Goal: Task Accomplishment & Management: Manage account settings

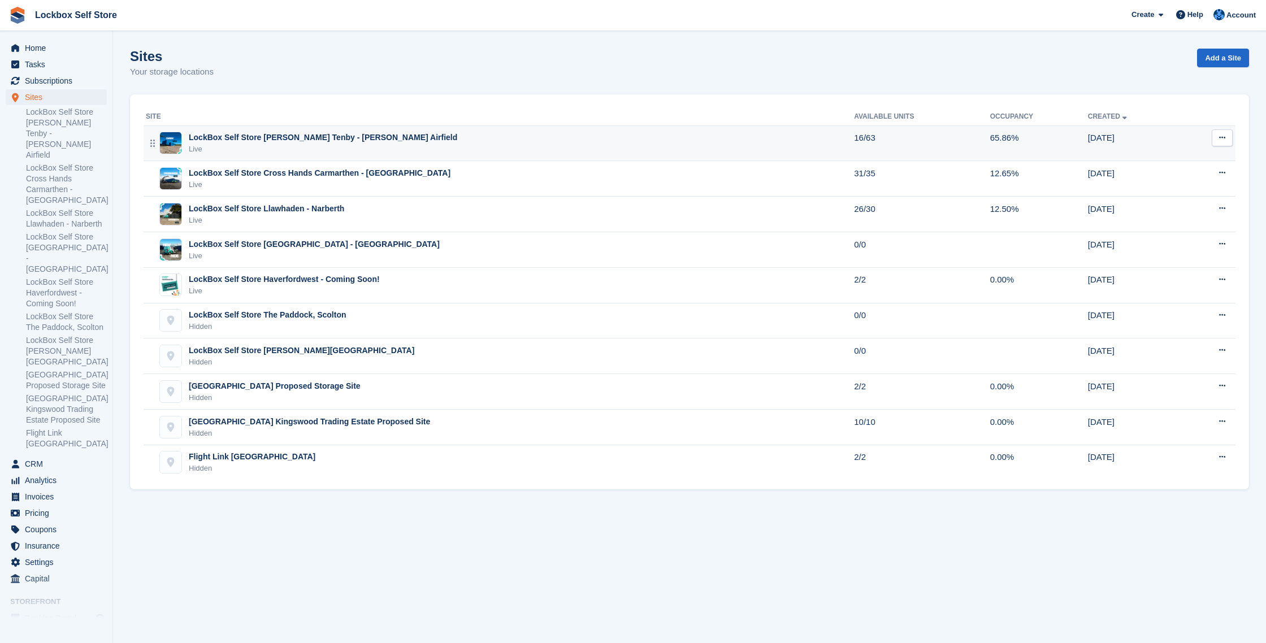
click at [361, 144] on div "Live" at bounding box center [323, 149] width 268 height 11
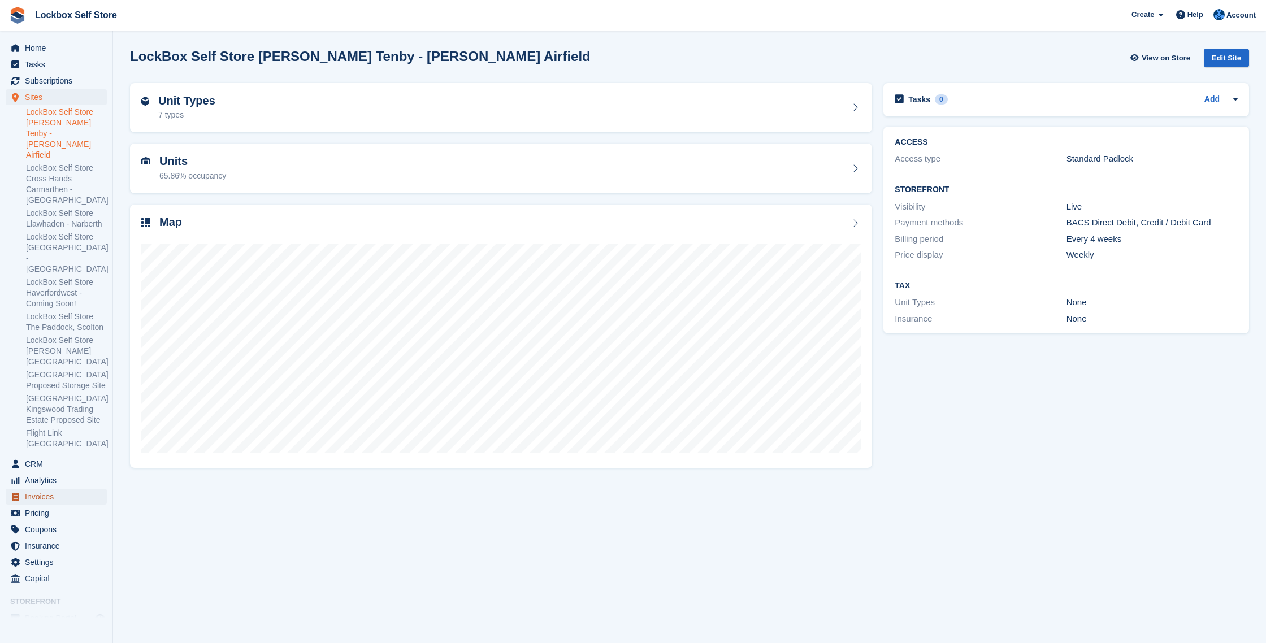
click at [67, 491] on span "Invoices" at bounding box center [59, 497] width 68 height 16
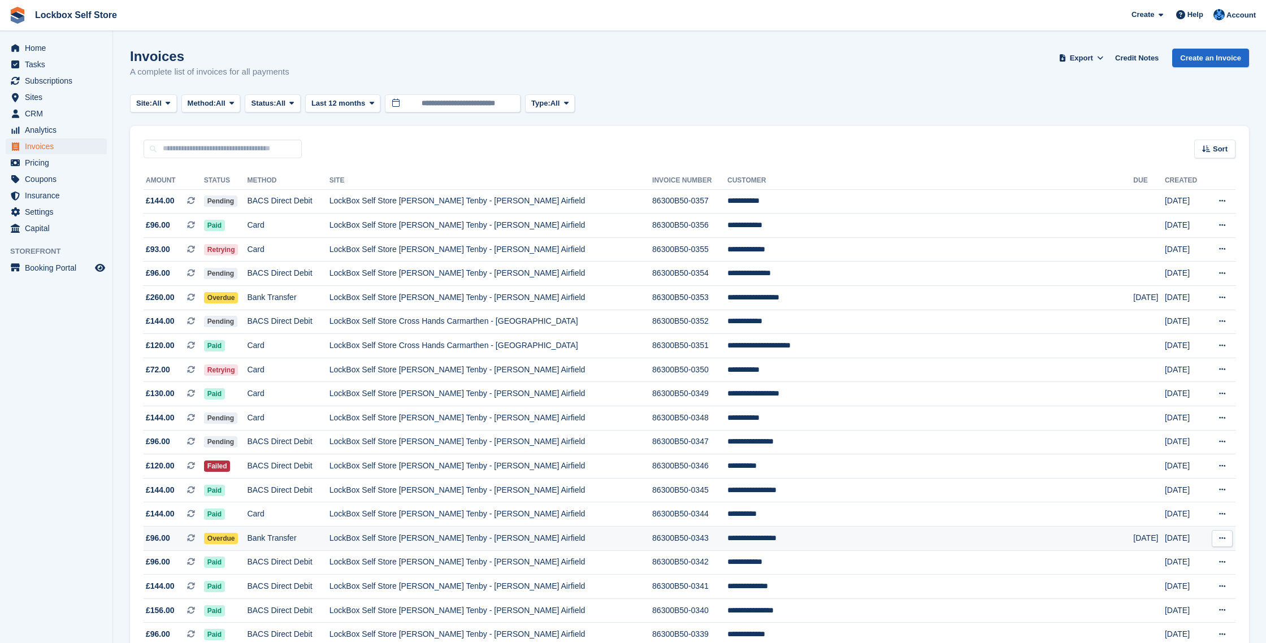
click at [276, 535] on td "Bank Transfer" at bounding box center [288, 539] width 82 height 24
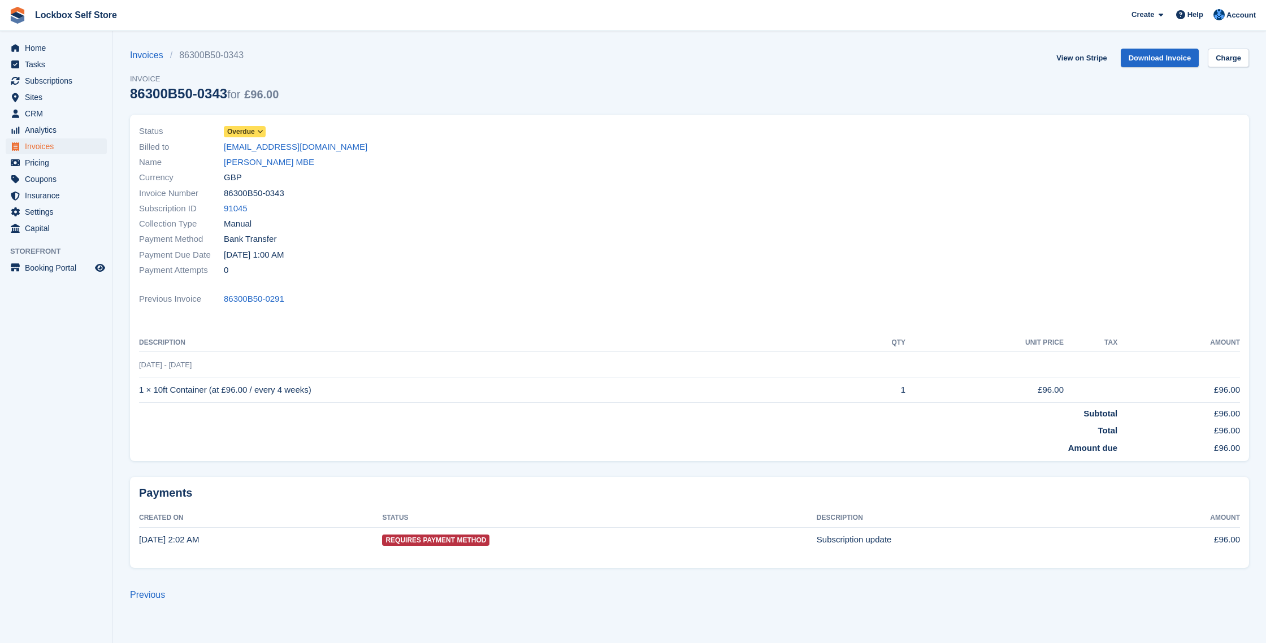
click at [252, 127] on span "Overdue" at bounding box center [241, 132] width 28 height 10
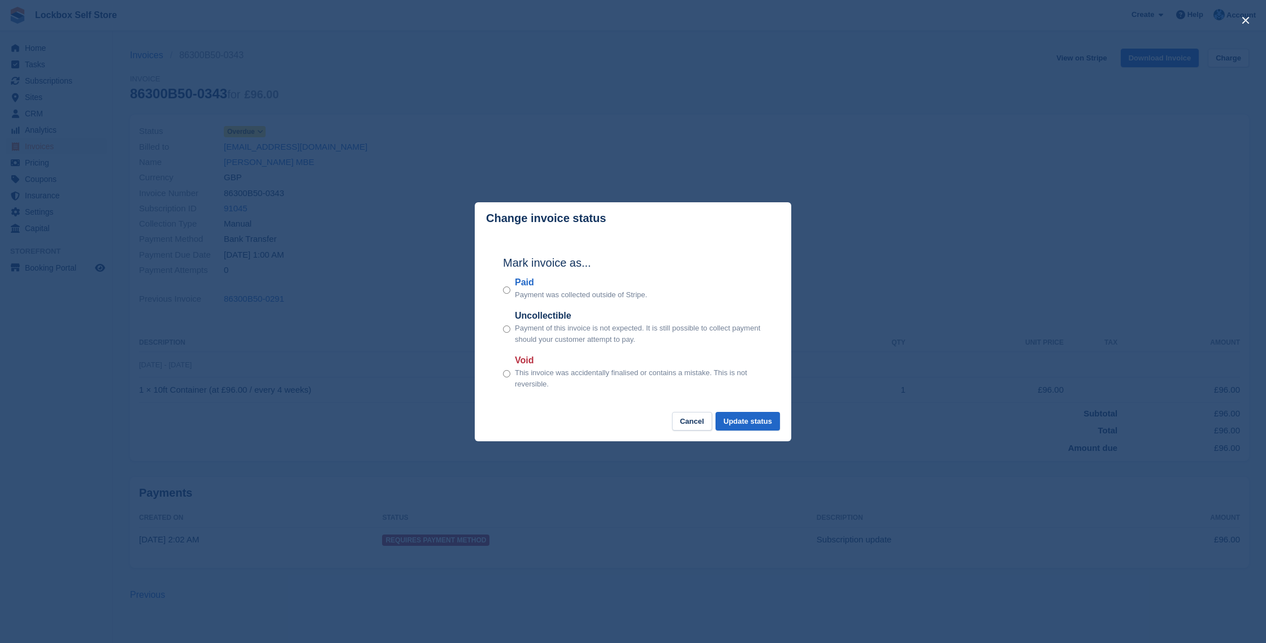
click at [502, 289] on div "Mark invoice as... Paid Payment was collected outside of Stripe. Uncollectible …" at bounding box center [633, 324] width 283 height 178
click at [738, 422] on button "Update status" at bounding box center [747, 421] width 64 height 19
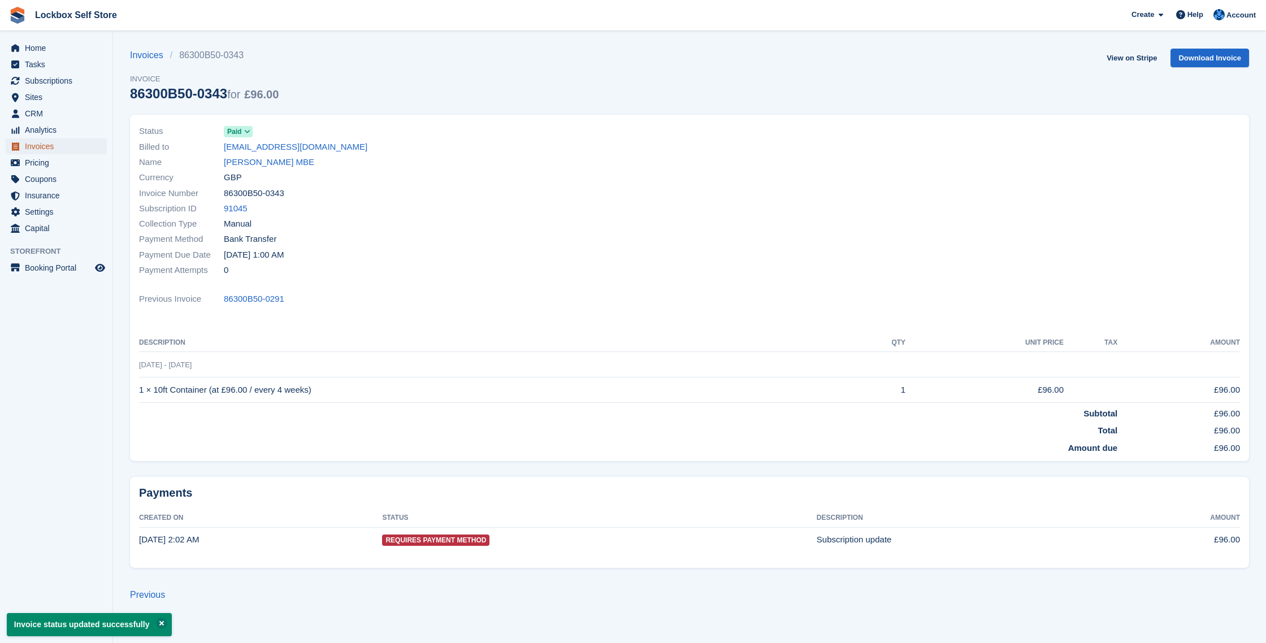
click at [38, 145] on span "Invoices" at bounding box center [59, 146] width 68 height 16
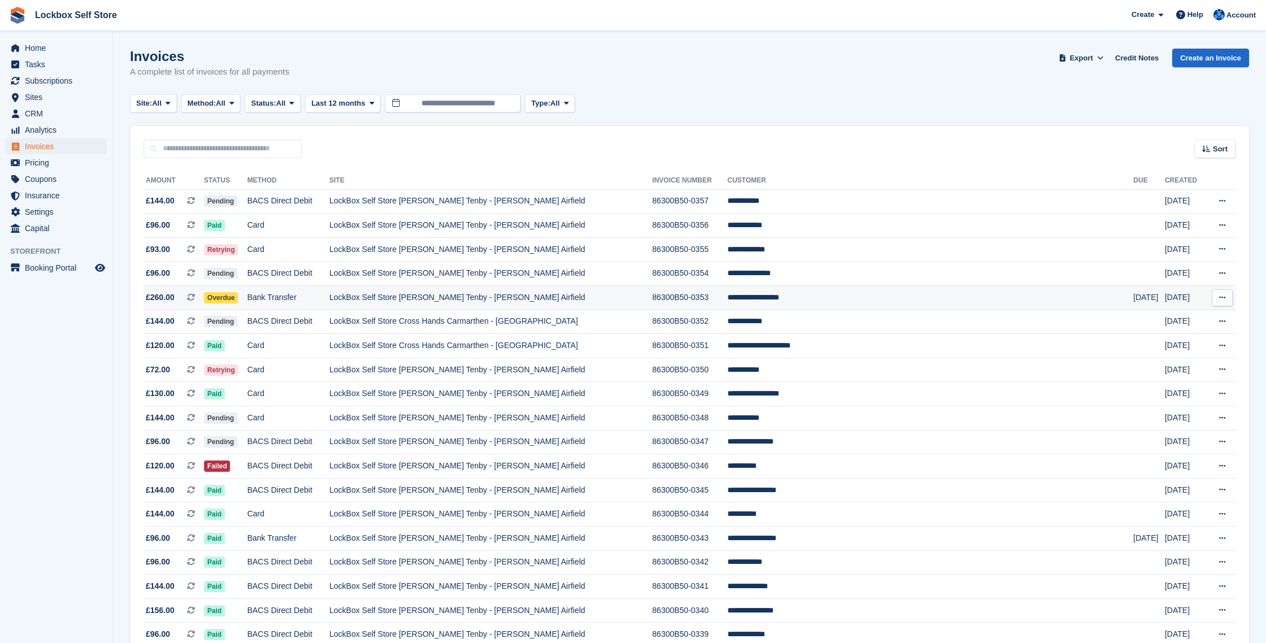
click at [248, 292] on td "Overdue" at bounding box center [226, 298] width 44 height 24
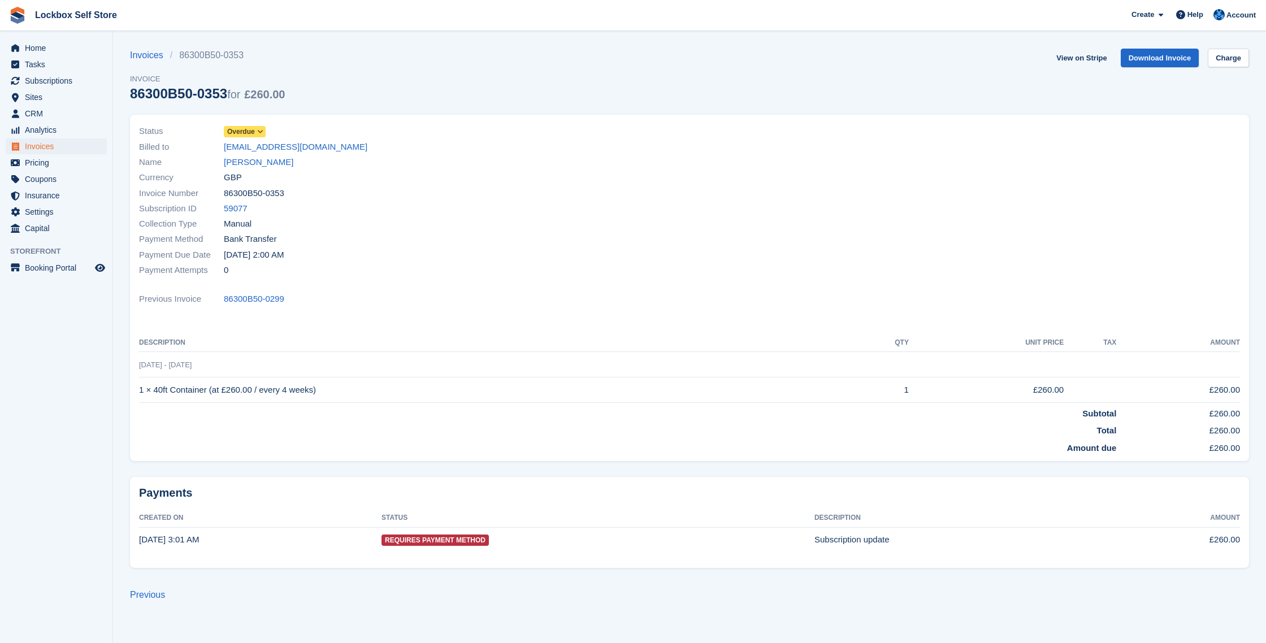
click at [249, 129] on span "Overdue" at bounding box center [241, 132] width 28 height 10
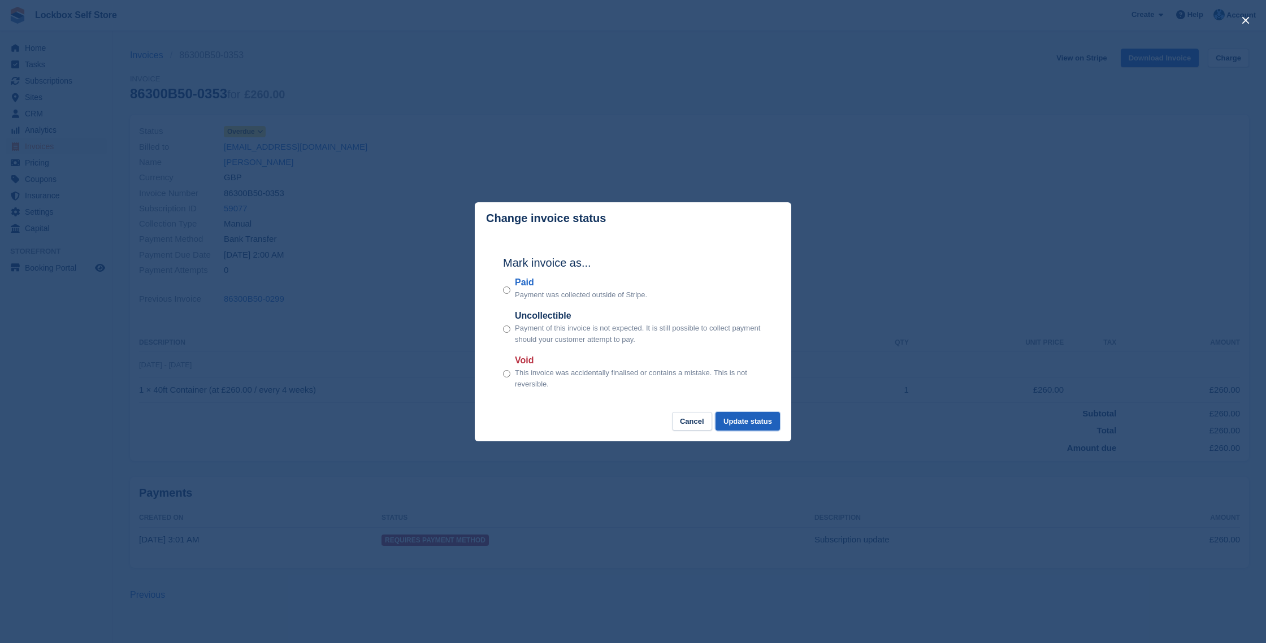
click at [756, 419] on button "Update status" at bounding box center [747, 421] width 64 height 19
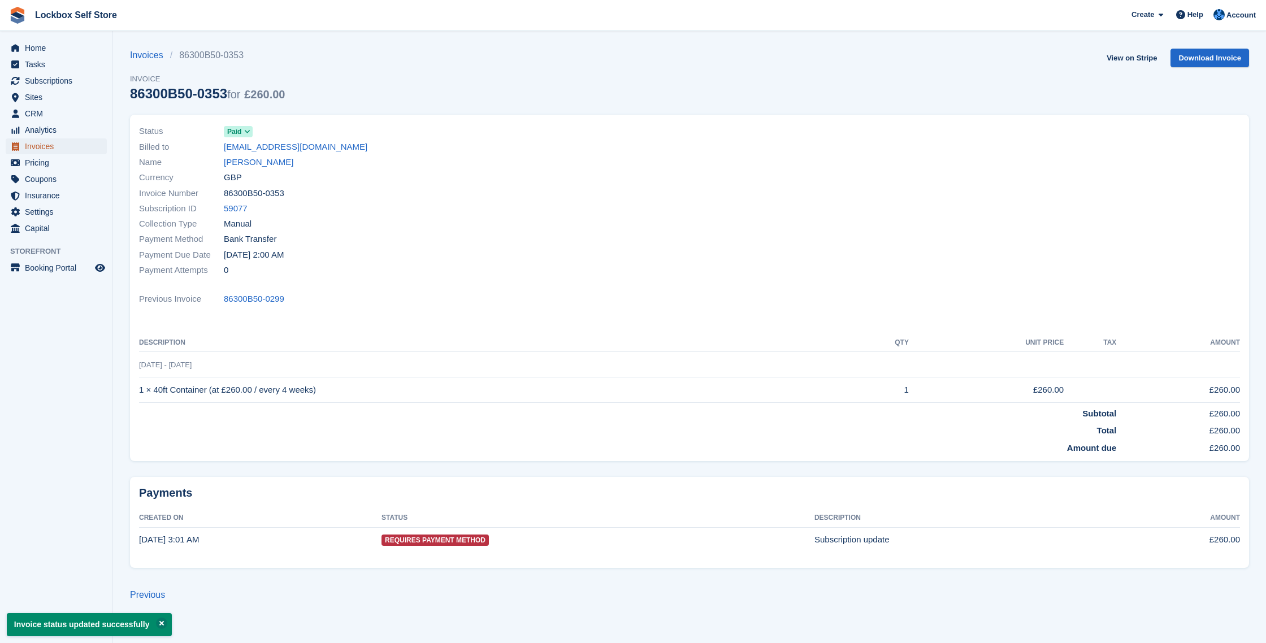
click at [67, 145] on span "Invoices" at bounding box center [59, 146] width 68 height 16
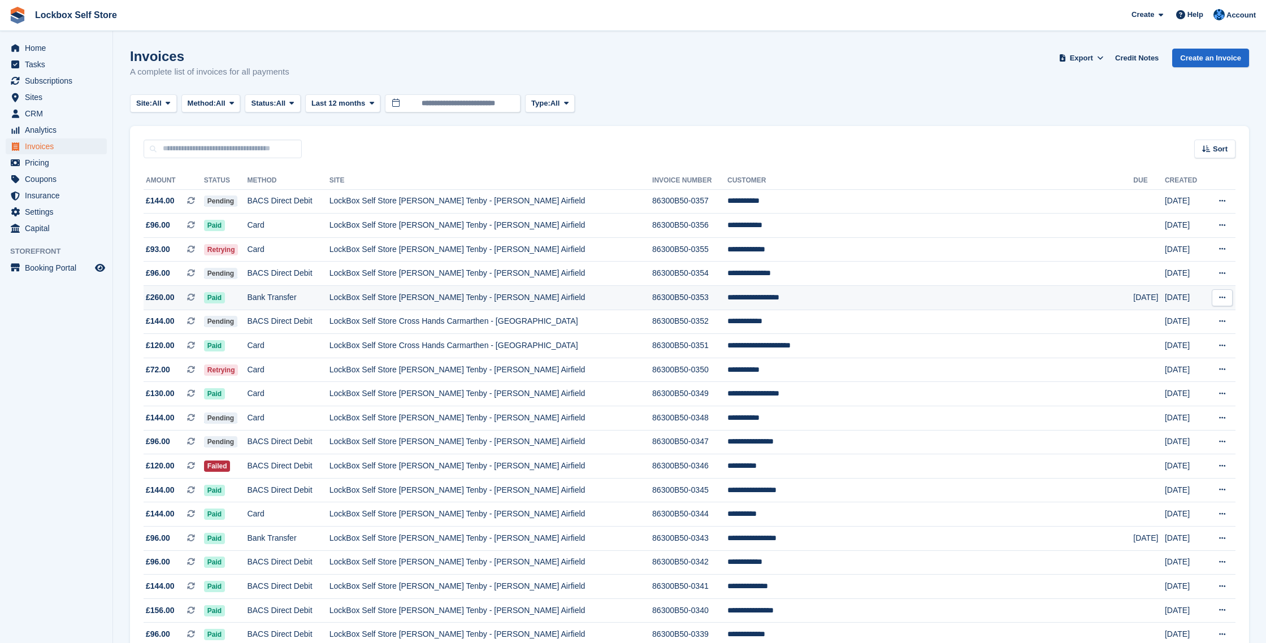
scroll to position [1, 0]
click at [306, 365] on td "Card" at bounding box center [288, 369] width 82 height 24
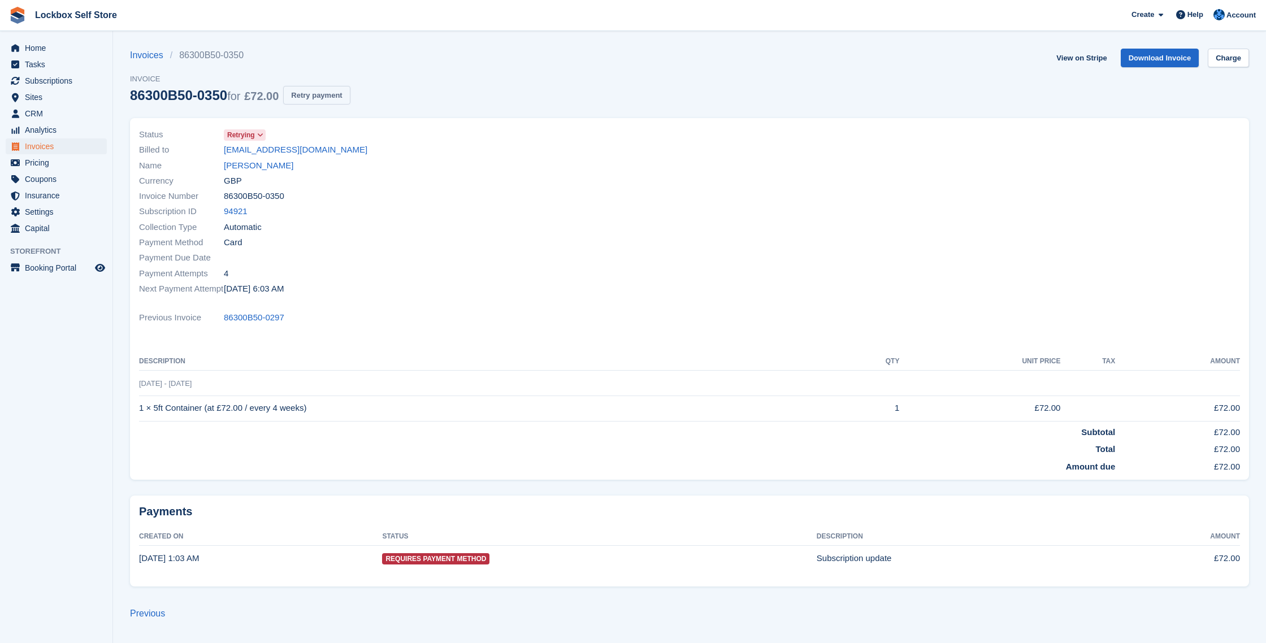
click at [344, 98] on button "Retry payment" at bounding box center [316, 95] width 67 height 19
click at [66, 147] on span "Invoices" at bounding box center [59, 146] width 68 height 16
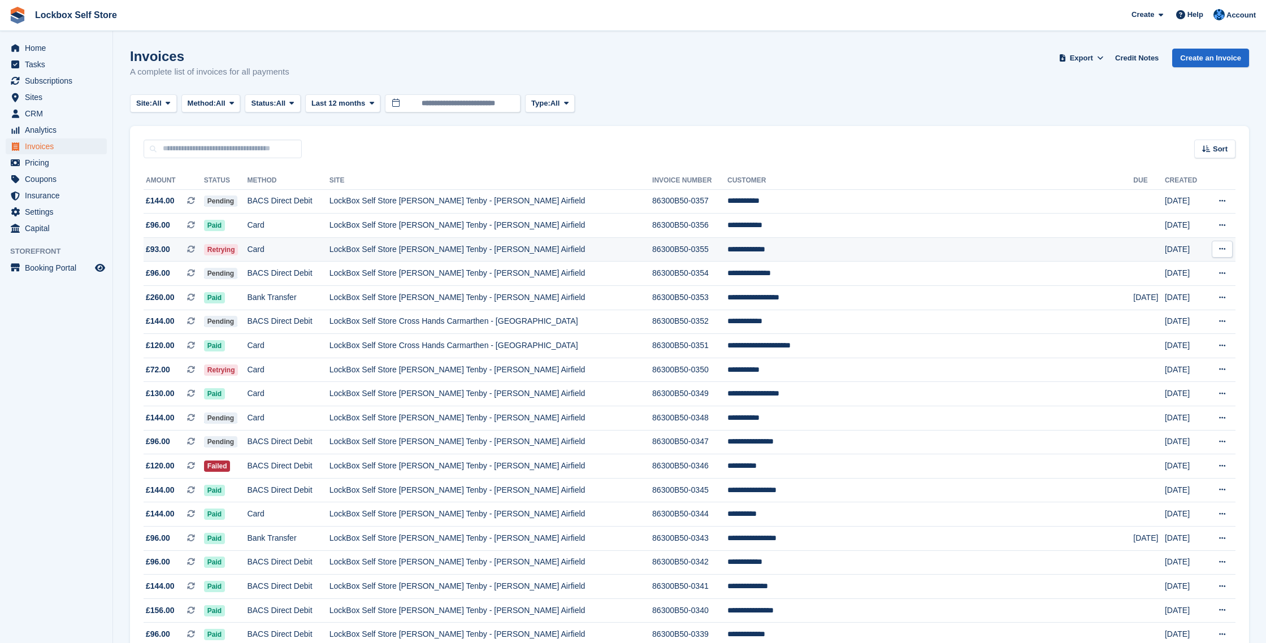
click at [413, 243] on td "LockBox Self Store [PERSON_NAME] Tenby - [PERSON_NAME] Airfield" at bounding box center [490, 249] width 323 height 24
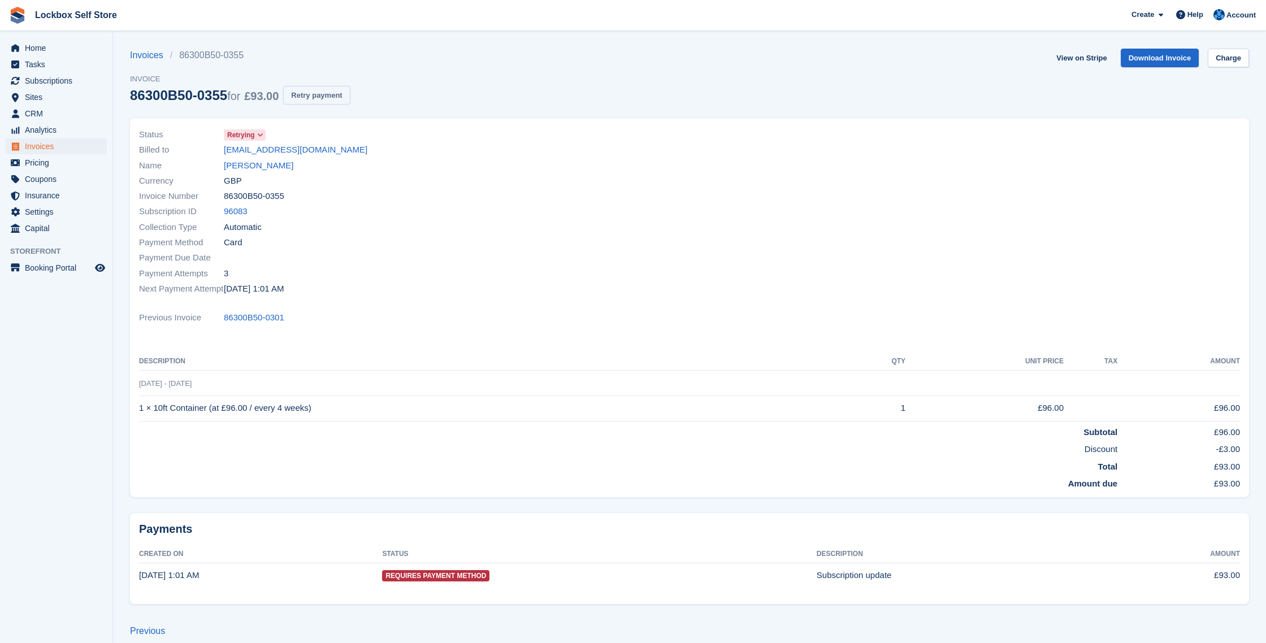
click at [339, 89] on button "Retry payment" at bounding box center [316, 95] width 67 height 19
click at [43, 148] on span "Invoices" at bounding box center [59, 146] width 68 height 16
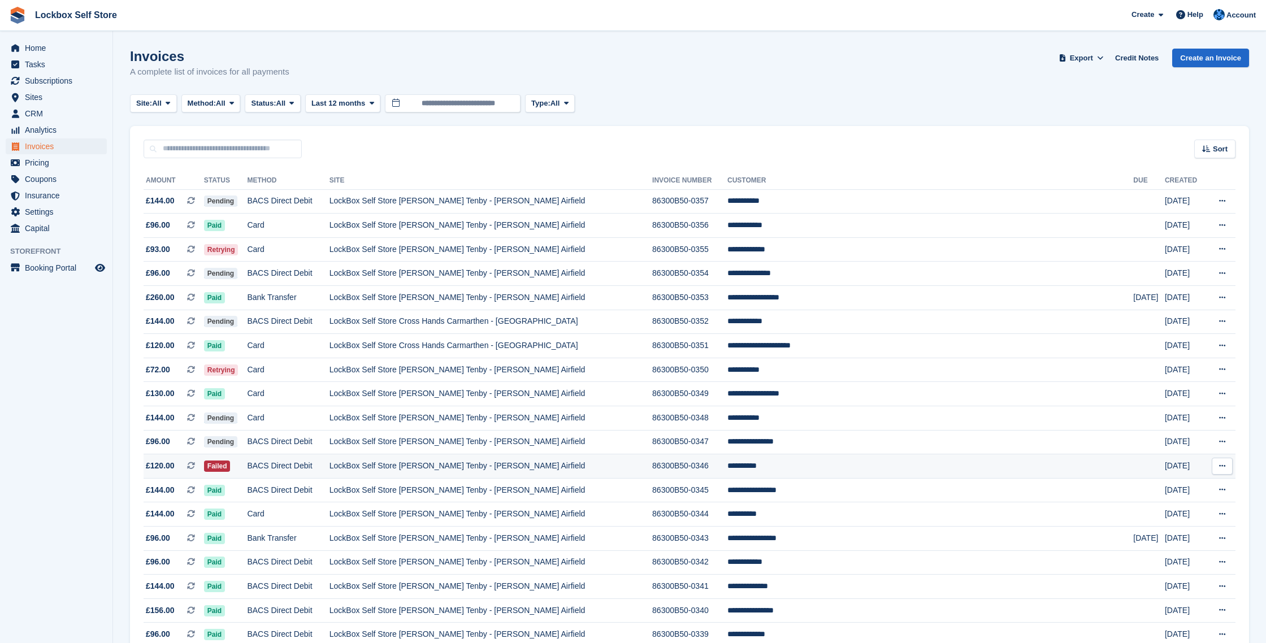
click at [406, 458] on td "LockBox Self Store [PERSON_NAME] Tenby - [PERSON_NAME] Airfield" at bounding box center [490, 466] width 323 height 24
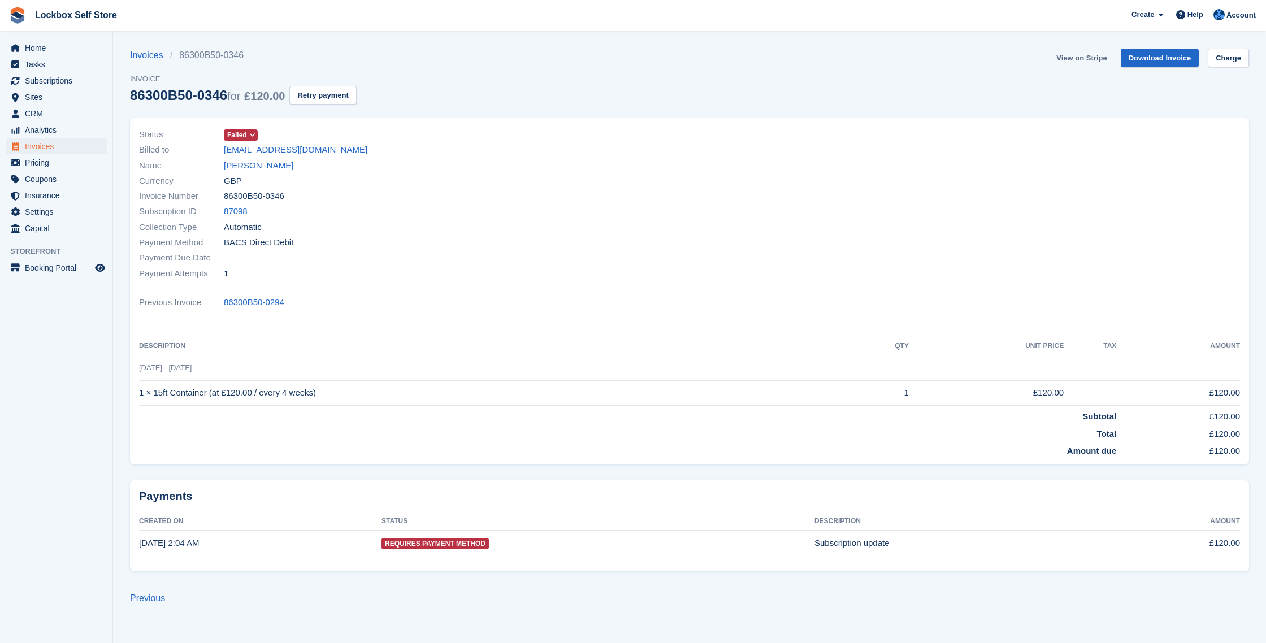
click at [1087, 58] on link "View on Stripe" at bounding box center [1081, 58] width 59 height 19
